Goal: Navigation & Orientation: Find specific page/section

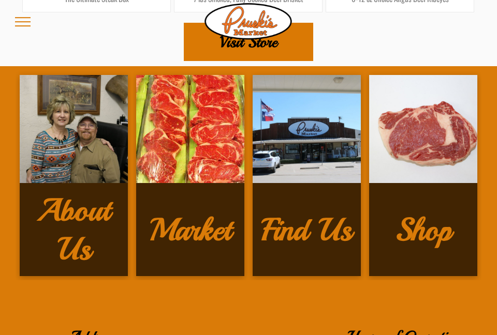
scroll to position [1819, 0]
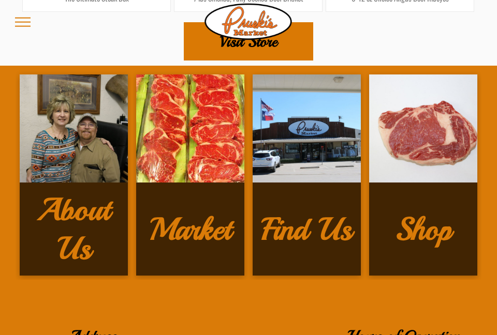
click at [428, 210] on h3 "Shop" at bounding box center [423, 229] width 56 height 39
click at [429, 210] on h3 "Shop" at bounding box center [423, 229] width 56 height 39
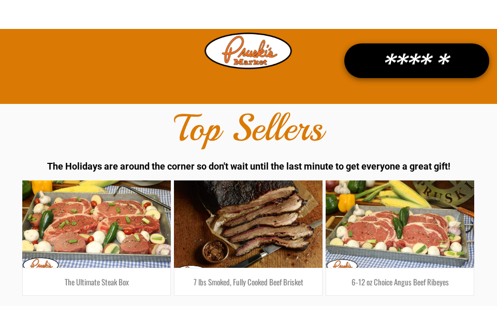
scroll to position [1564, 0]
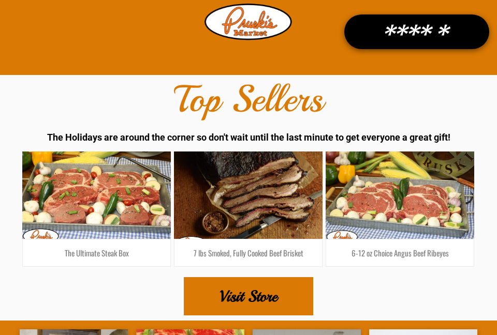
click at [255, 277] on span "Visit Store" at bounding box center [248, 296] width 58 height 36
